Goal: Task Accomplishment & Management: Manage account settings

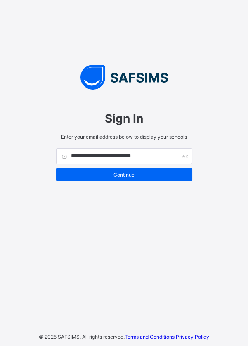
type input "**********"
click at [85, 178] on span "Continue" at bounding box center [124, 175] width 124 height 6
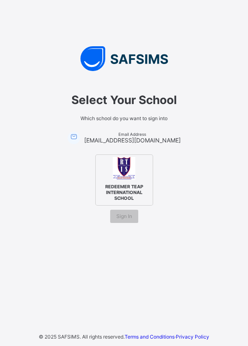
click at [117, 219] on span "Sign In" at bounding box center [124, 216] width 16 height 6
click at [108, 200] on span "REDEEMER TEAP INTERNATIONAL SCHOOL" at bounding box center [124, 191] width 50 height 21
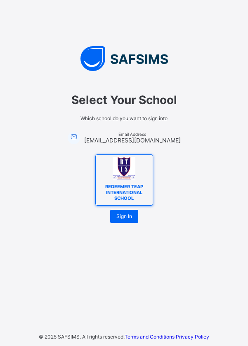
click at [121, 219] on span "Sign In" at bounding box center [124, 216] width 16 height 6
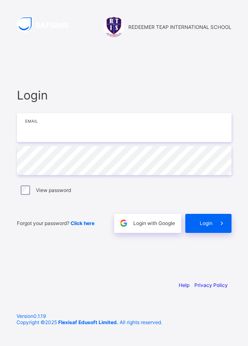
type input "**********"
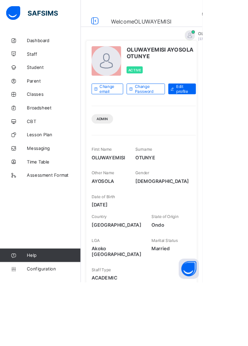
click at [48, 165] on span "Lesson Plan" at bounding box center [66, 165] width 66 height 7
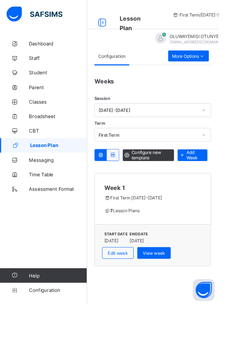
click at [213, 68] on div "More Options" at bounding box center [214, 63] width 46 height 12
click at [192, 113] on div "My Lesson Plans" at bounding box center [206, 111] width 54 height 8
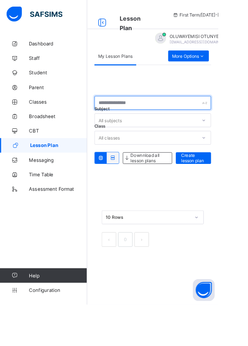
click at [129, 118] on input "text" at bounding box center [173, 117] width 132 height 16
type input "**********"
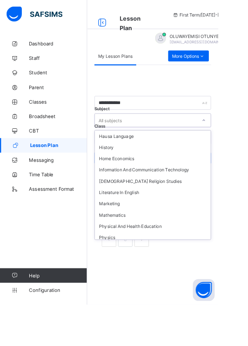
scroll to position [327, 0]
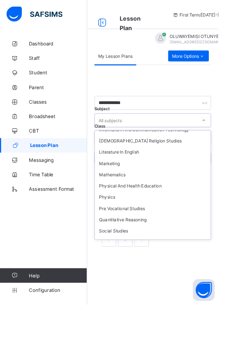
click at [125, 192] on div "Mathematics" at bounding box center [174, 198] width 132 height 13
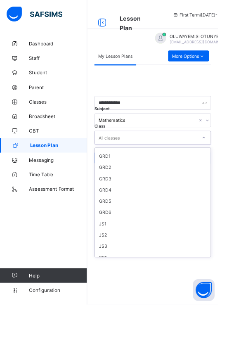
scroll to position [126, 0]
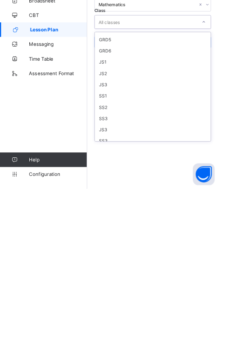
click at [115, 290] on div "SS3" at bounding box center [174, 291] width 132 height 13
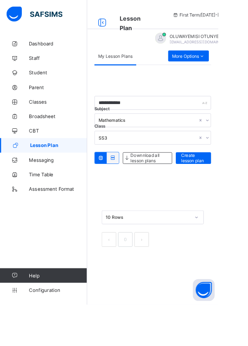
click at [212, 181] on span "Create lesson plan" at bounding box center [220, 179] width 28 height 12
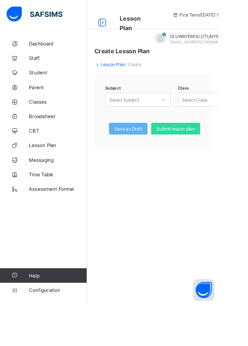
click at [189, 148] on span "Submit lesson plan" at bounding box center [199, 146] width 43 height 6
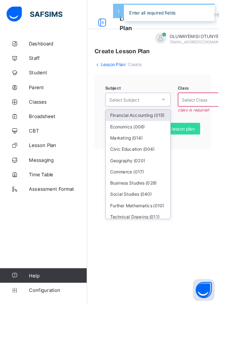
scroll to position [38, 0]
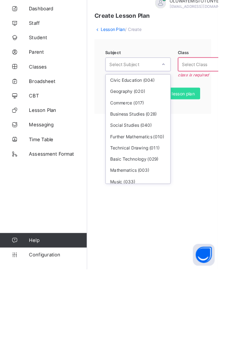
click at [139, 228] on div "Mathematics (003)" at bounding box center [156, 233] width 73 height 13
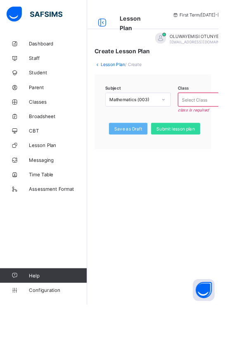
click at [222, 75] on div "Lesson Plan / Create" at bounding box center [173, 73] width 132 height 6
click at [221, 133] on div "Junior Secondary 1 - A" at bounding box center [238, 131] width 73 height 13
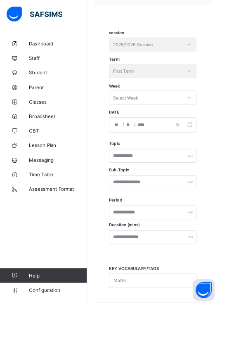
scroll to position [158, 0]
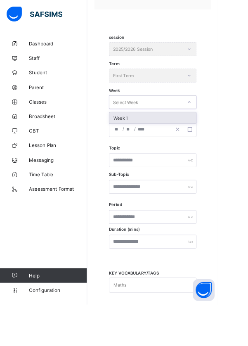
click at [138, 134] on div "Week 1" at bounding box center [173, 133] width 99 height 13
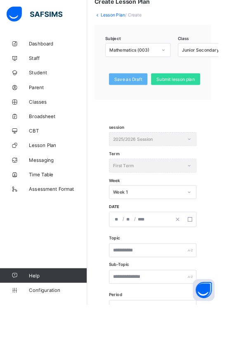
scroll to position [0, 0]
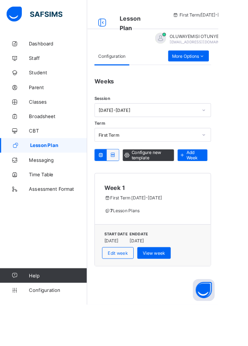
click at [124, 181] on div at bounding box center [128, 175] width 14 height 13
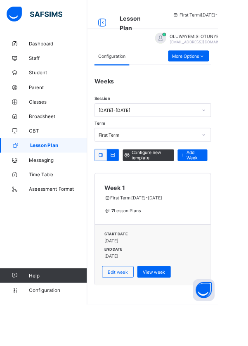
click at [226, 61] on icon at bounding box center [229, 64] width 7 height 6
click at [204, 112] on div "My Lesson Plans" at bounding box center [206, 111] width 54 height 8
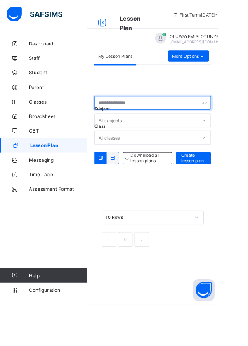
click at [221, 118] on input "text" at bounding box center [173, 117] width 132 height 16
type input "**********"
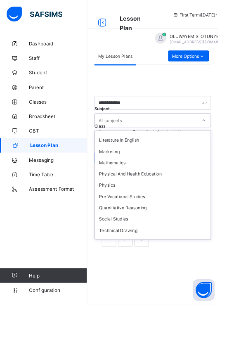
scroll to position [342, 0]
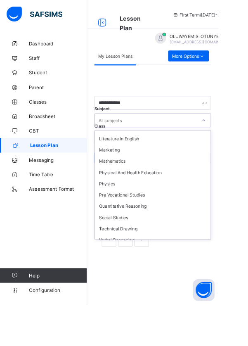
click at [136, 178] on div "Mathematics" at bounding box center [174, 183] width 132 height 13
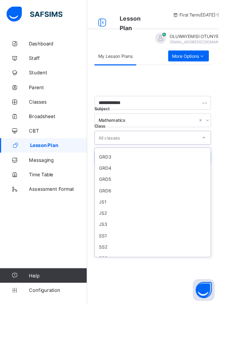
scroll to position [126, 0]
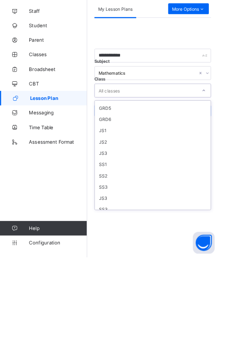
click at [122, 264] on div "SS3" at bounding box center [174, 265] width 132 height 13
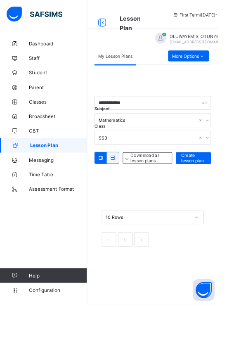
click at [214, 211] on div "**********" at bounding box center [173, 181] width 132 height 214
click at [131, 179] on icon at bounding box center [128, 179] width 7 height 6
click at [116, 177] on icon at bounding box center [114, 179] width 7 height 6
click at [217, 177] on span "Create lesson plan" at bounding box center [220, 179] width 28 height 12
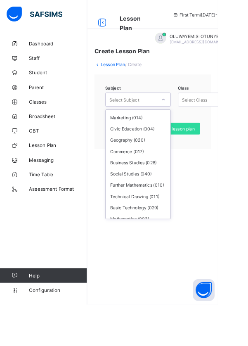
scroll to position [38, 0]
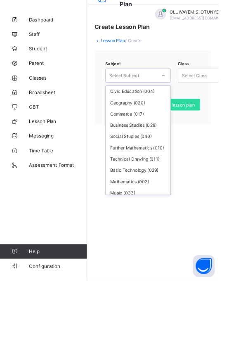
click at [165, 228] on div "Mathematics (003)" at bounding box center [156, 233] width 73 height 13
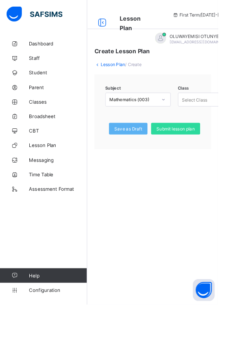
click at [247, 84] on html "Lesson Plan First Term / 2025-2026 OLUWAYEMISI OTUNYE otunyeoluwayemisi@rtis-ed…" at bounding box center [124, 173] width 248 height 346
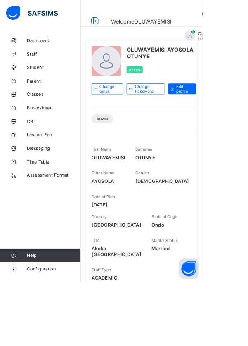
click at [42, 168] on link "Lesson Plan" at bounding box center [49, 165] width 99 height 16
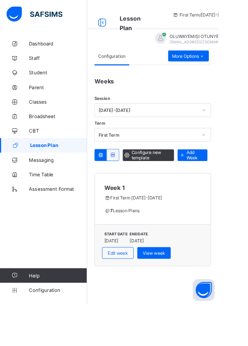
click at [172, 284] on span "View week" at bounding box center [175, 287] width 26 height 6
click at [221, 61] on span "More Options" at bounding box center [214, 64] width 38 height 6
click at [247, 171] on html "Lesson Plan First Term / 2025-2026 OLUWAYEMISI OTUNYE otunyeoluwayemisi@rtis-ed…" at bounding box center [124, 173] width 248 height 346
click at [226, 63] on icon at bounding box center [229, 64] width 7 height 6
click at [207, 112] on div "My Lesson Plans" at bounding box center [206, 111] width 54 height 8
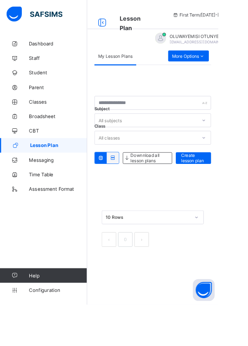
click at [214, 183] on span "Create lesson plan" at bounding box center [220, 179] width 28 height 12
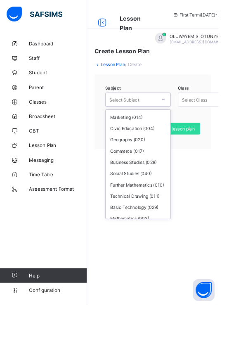
scroll to position [38, 0]
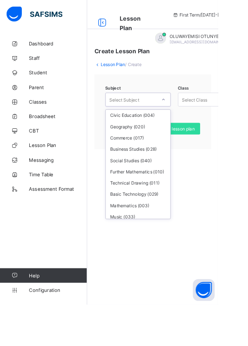
click at [131, 231] on div "Mathematics (003)" at bounding box center [156, 233] width 73 height 13
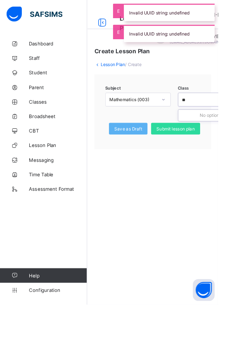
type input "*"
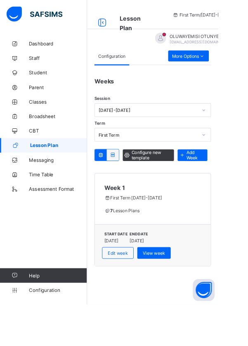
click at [65, 162] on span "Lesson Plan" at bounding box center [66, 165] width 65 height 7
click at [130, 286] on span "Edit week" at bounding box center [133, 287] width 23 height 6
type input "******"
type input "**********"
type input "*"
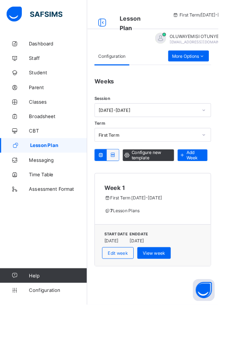
type input "*"
type input "****"
type input "**********"
type input "*"
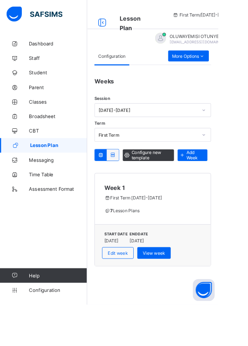
type input "****"
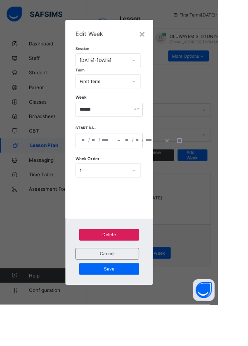
click at [246, 231] on div "**********" at bounding box center [124, 173] width 248 height 346
click at [133, 291] on span "Cancel" at bounding box center [121, 288] width 59 height 6
